Goal: Task Accomplishment & Management: Manage account settings

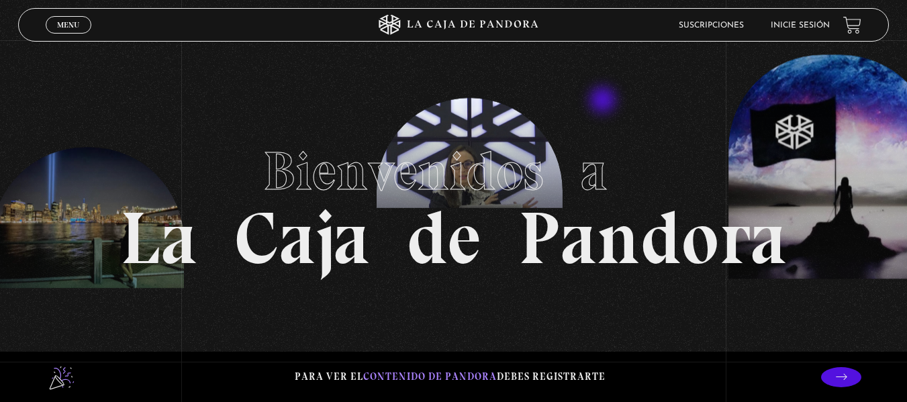
click at [604, 101] on section "Bienvenidos a La Caja de Pandora" at bounding box center [453, 201] width 907 height 402
click at [817, 23] on link "Inicie sesión" at bounding box center [800, 25] width 59 height 8
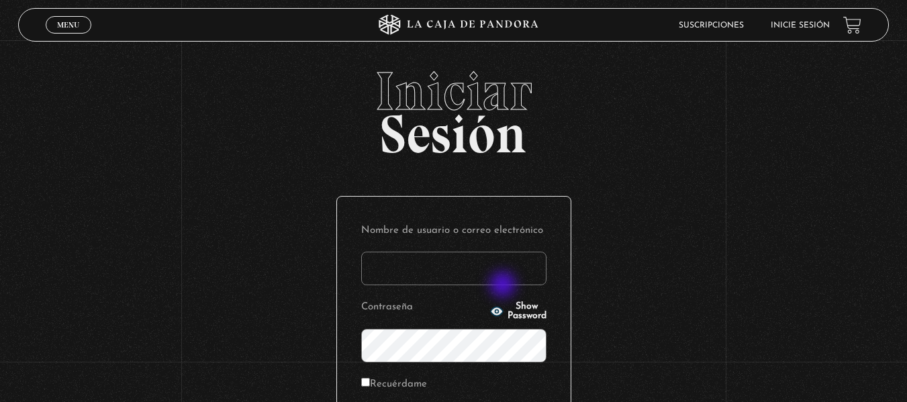
type input "an_barran@hotmail.com"
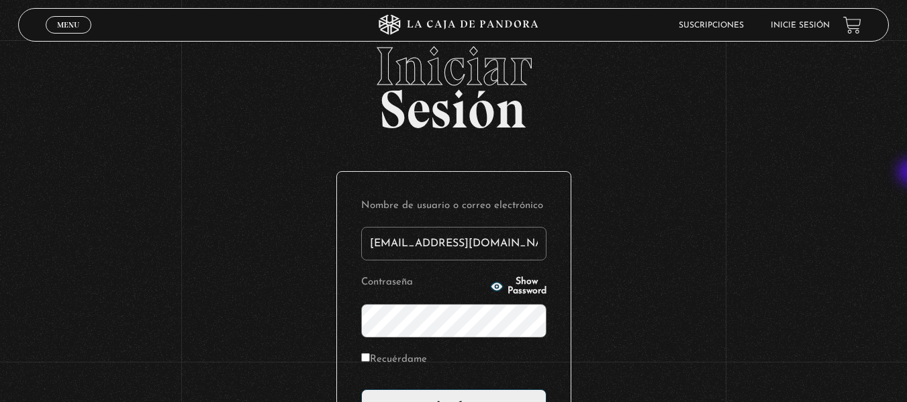
scroll to position [78, 0]
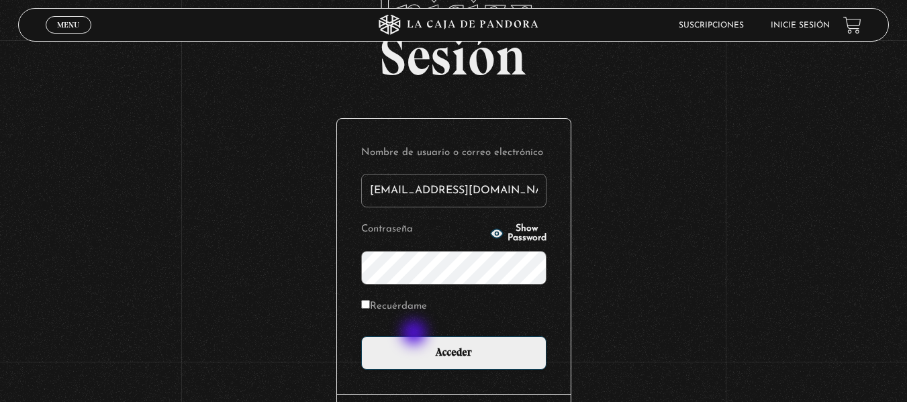
click at [418, 335] on form "Nombre de usuario o correo electrónico an_barran@hotmail.com Contraseña Show Pa…" at bounding box center [453, 256] width 185 height 227
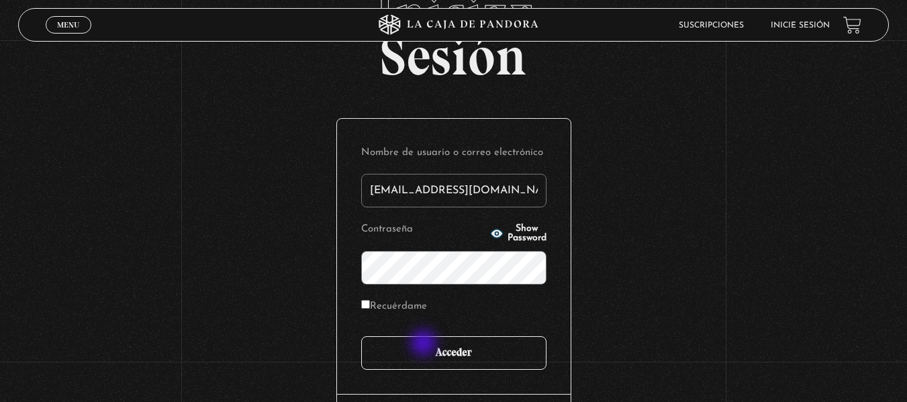
click at [425, 344] on input "Acceder" at bounding box center [453, 353] width 185 height 34
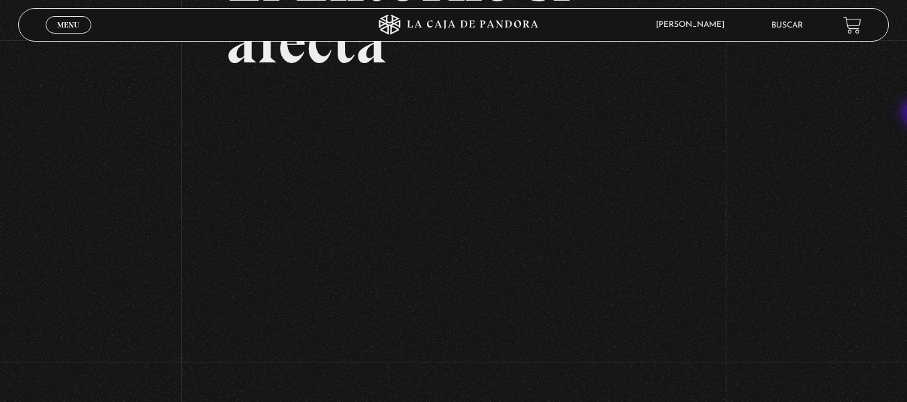
scroll to position [163, 0]
